Goal: Find contact information: Find contact information

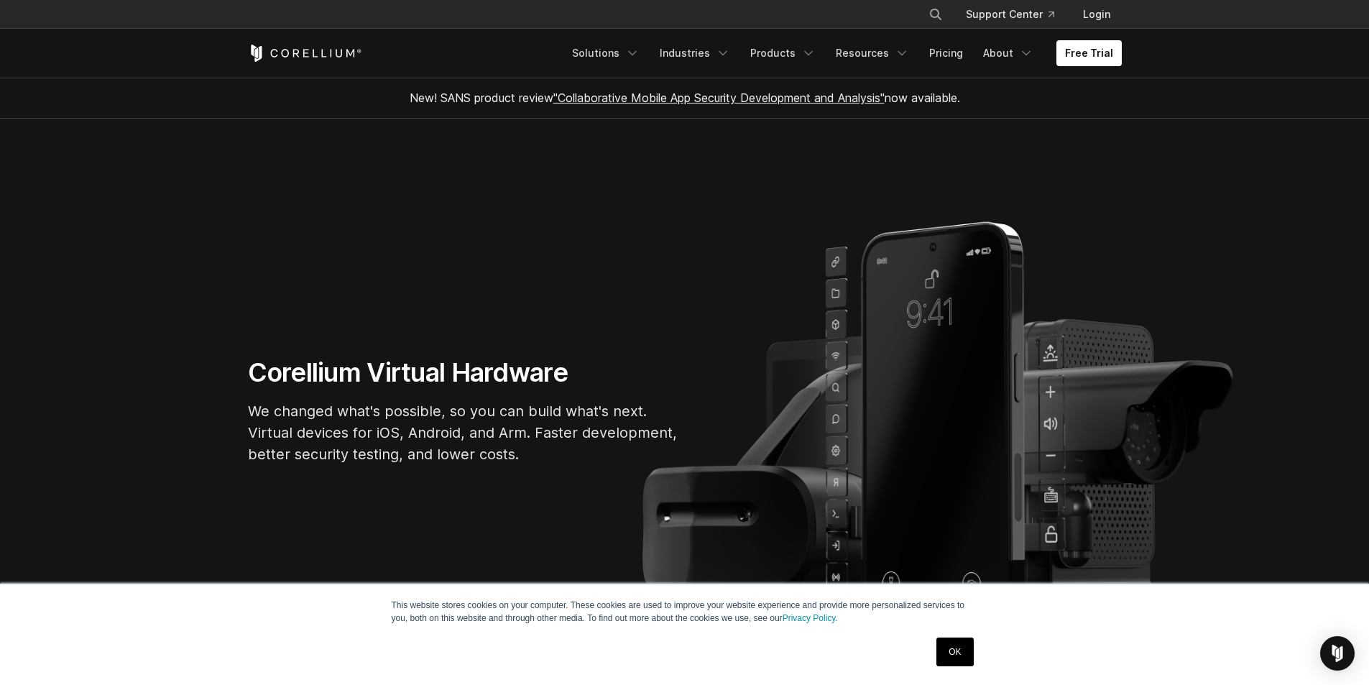
click at [683, 160] on section "Corellium Virtual Hardware We changed what's possible, so you can build what's …" at bounding box center [684, 417] width 1369 height 596
click at [1025, 53] on icon "Navigation Menu" at bounding box center [1026, 53] width 14 height 14
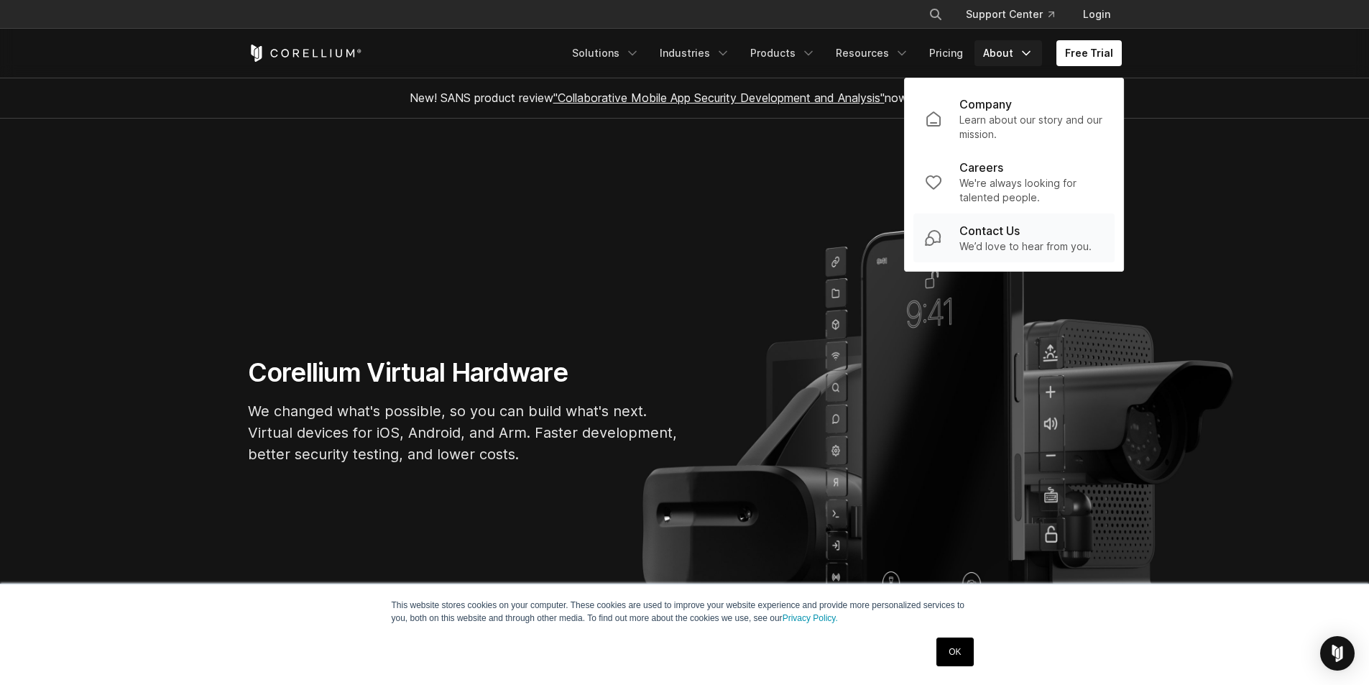
click at [997, 230] on p "Contact Us" at bounding box center [989, 230] width 60 height 17
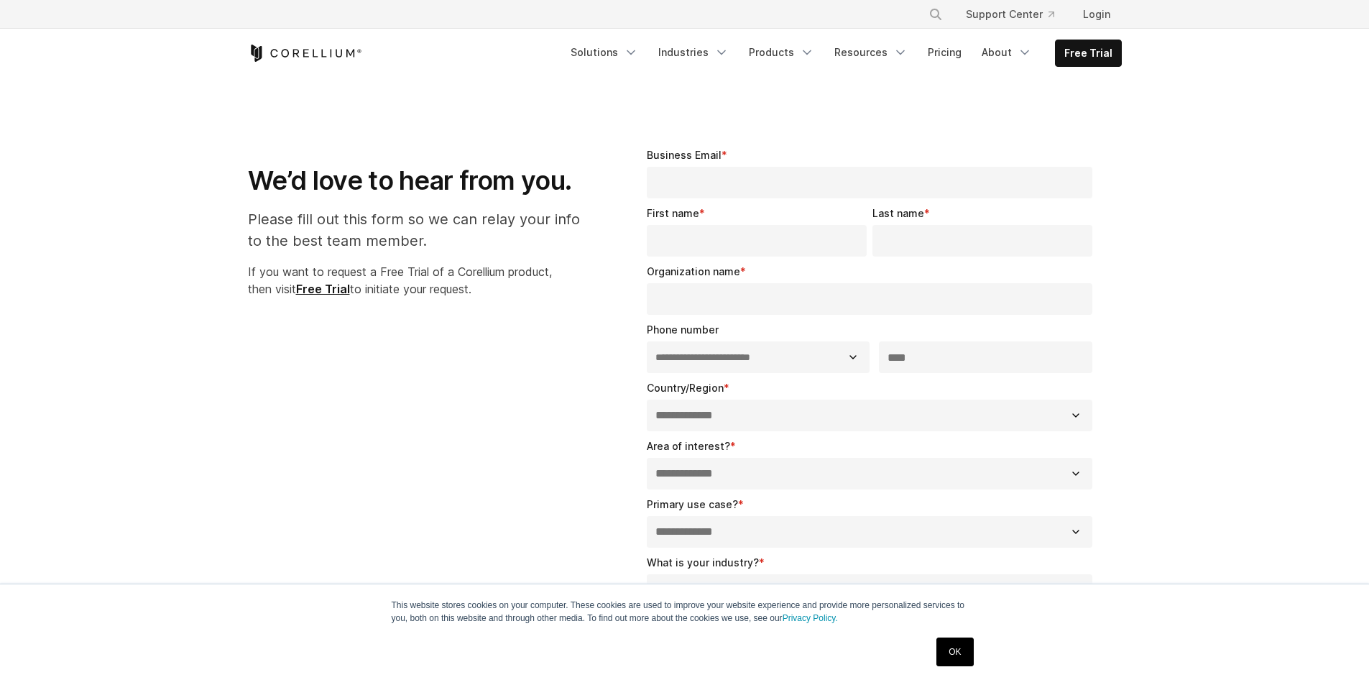
select select "**"
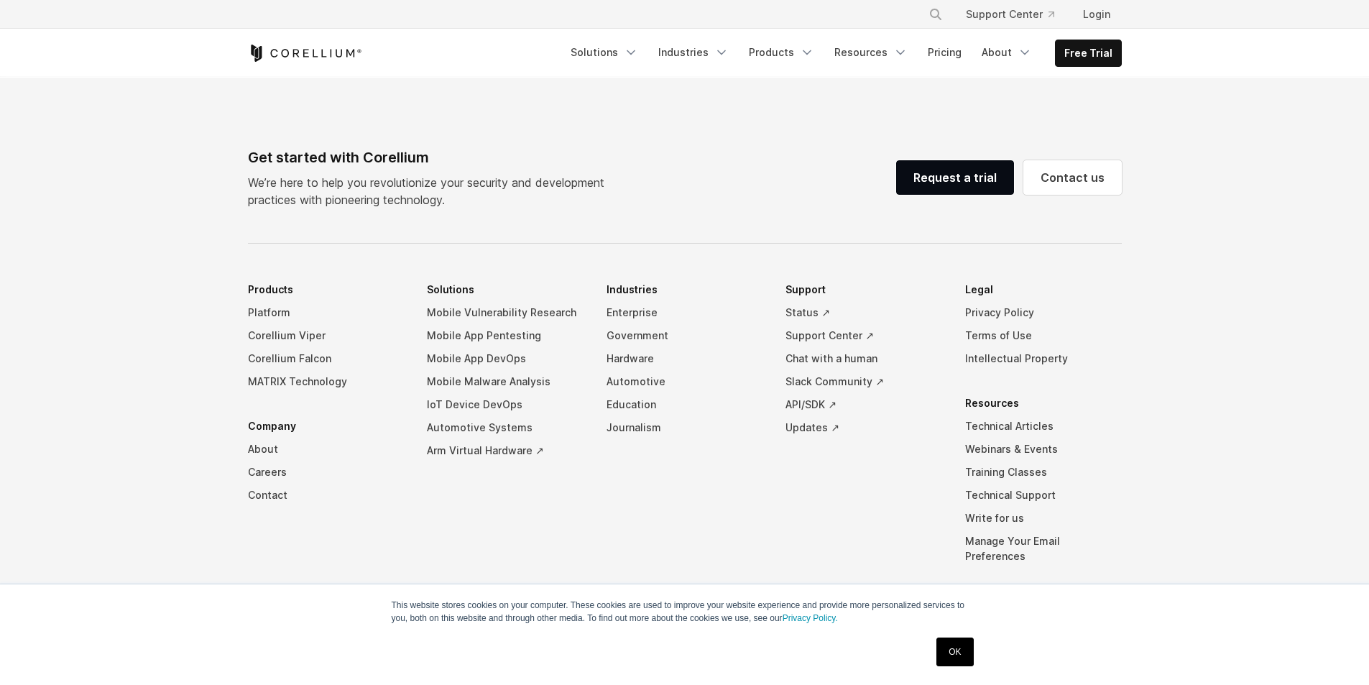
scroll to position [986, 0]
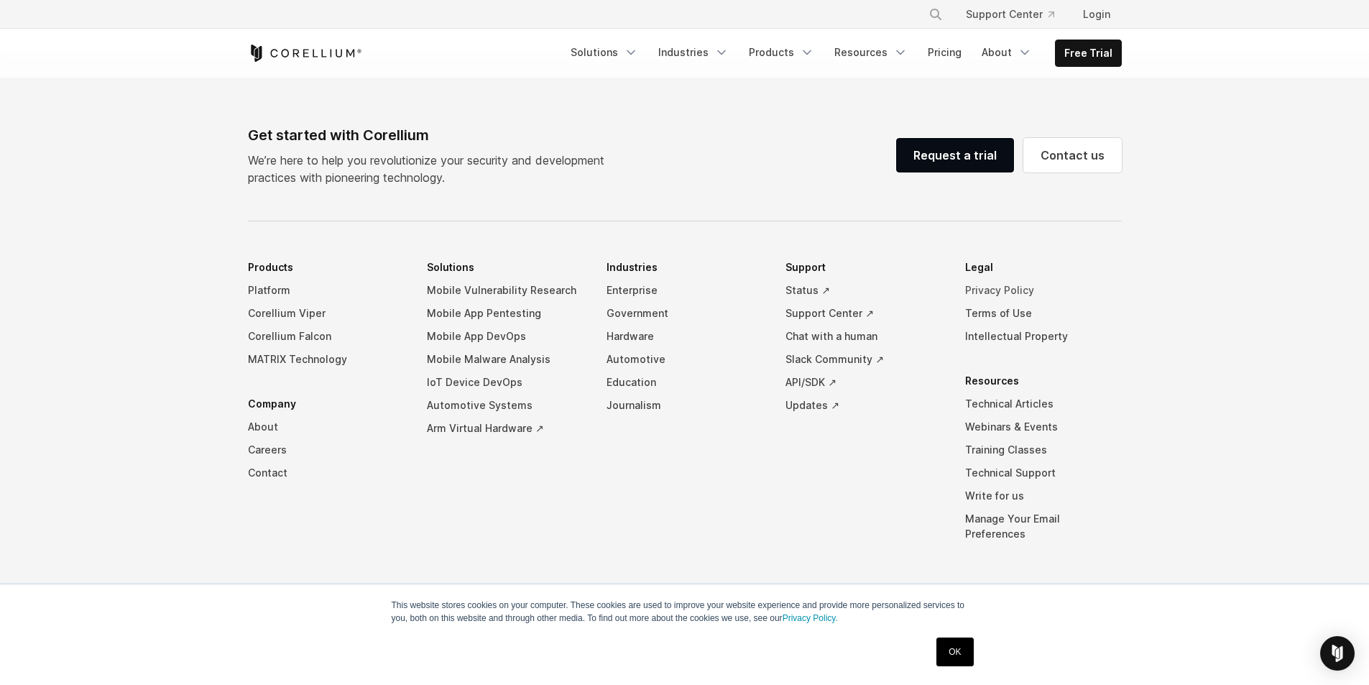
click at [1007, 286] on link "Privacy Policy" at bounding box center [1043, 290] width 157 height 23
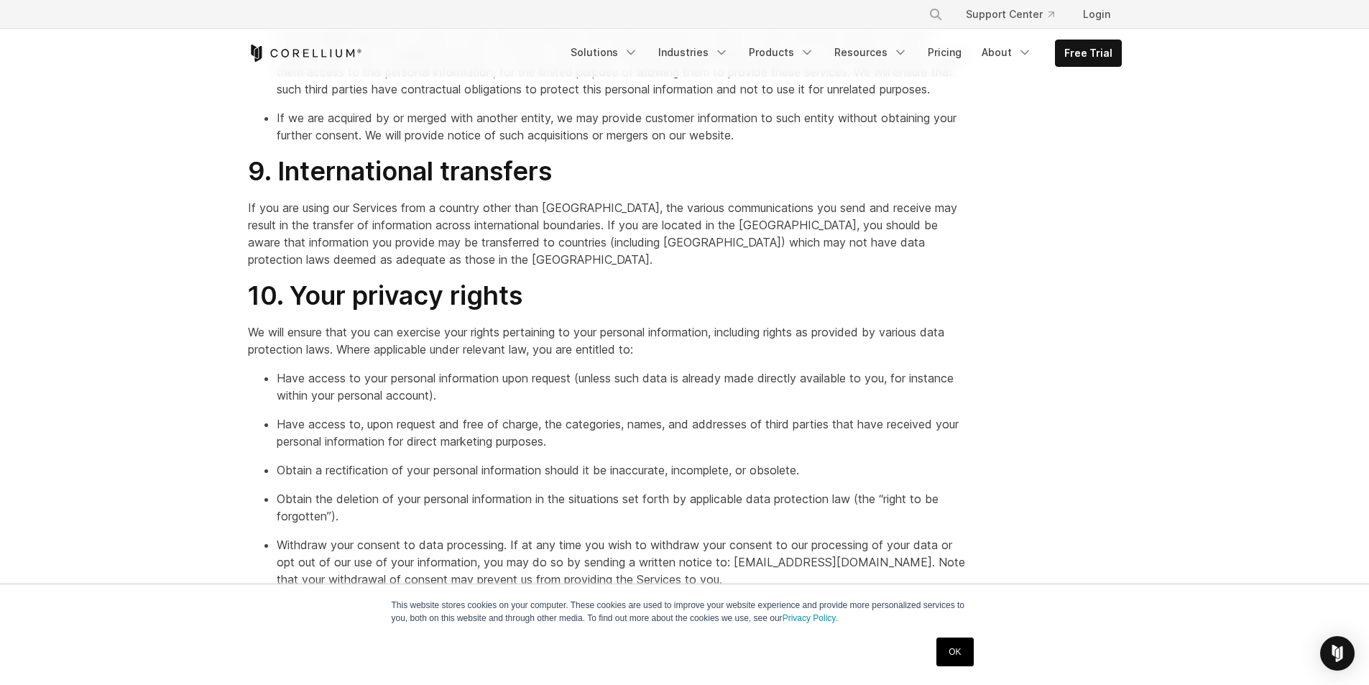
scroll to position [2802, 0]
